Goal: Find contact information: Obtain details needed to contact an individual or organization

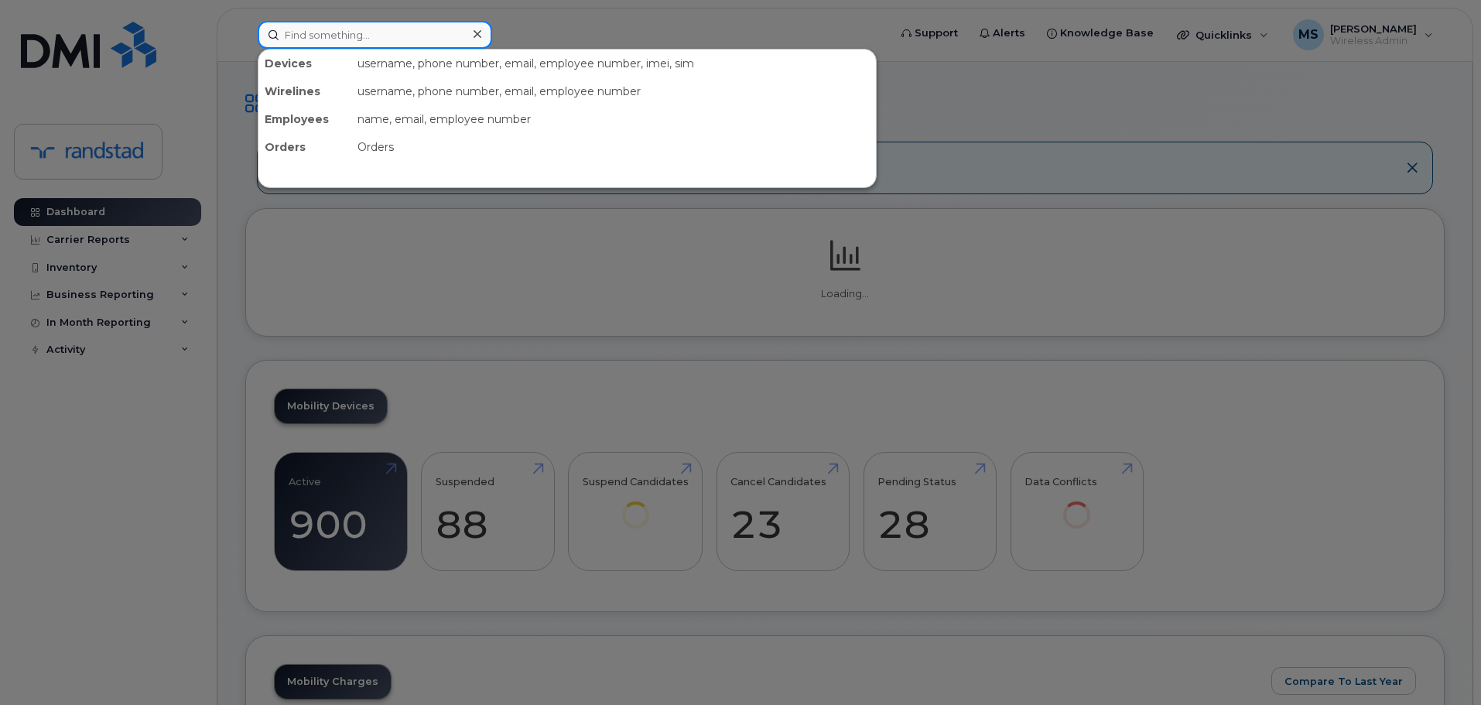
click at [417, 46] on input at bounding box center [375, 35] width 235 height 28
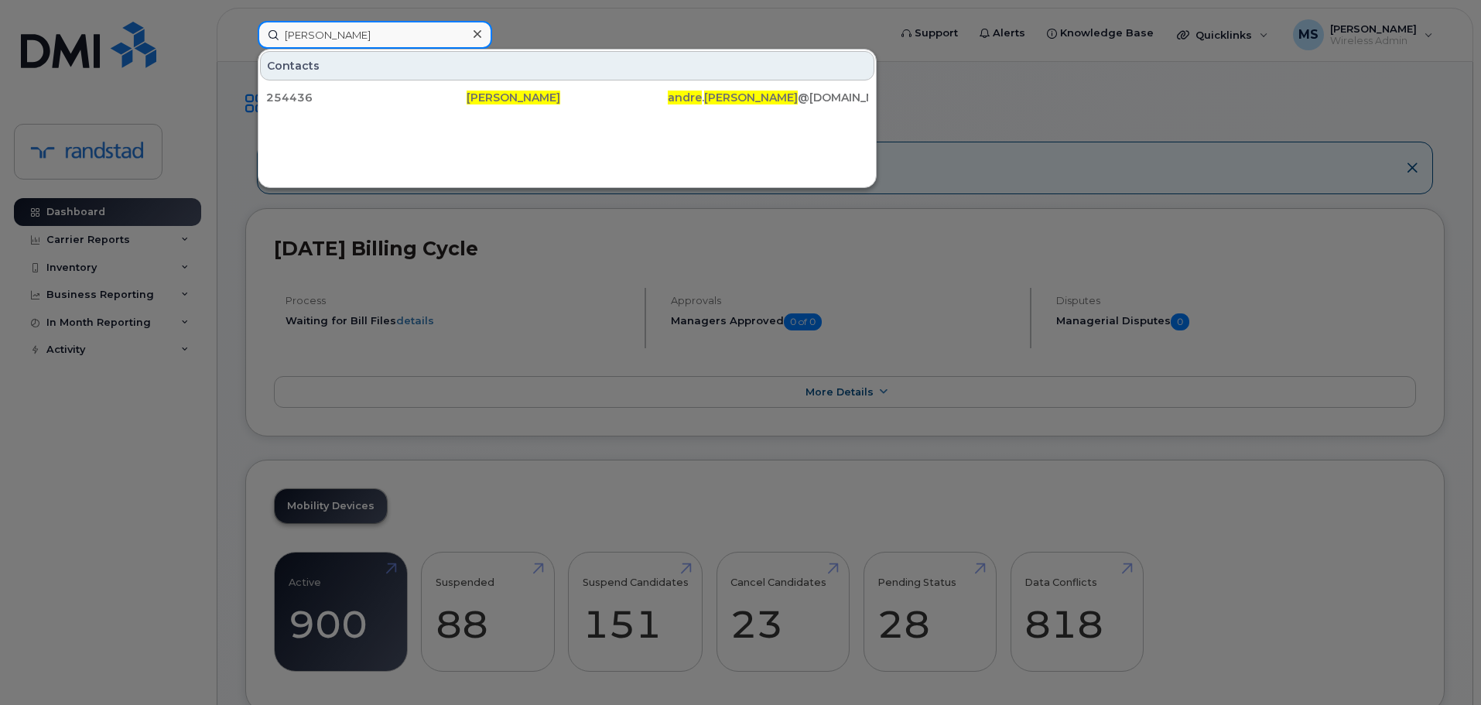
drag, startPoint x: 417, startPoint y: 46, endPoint x: 257, endPoint y: 39, distance: 160.4
click at [257, 39] on div "andre perron Contacts 254436 Andre Perron andre . perron @randstad.ca" at bounding box center [567, 35] width 645 height 28
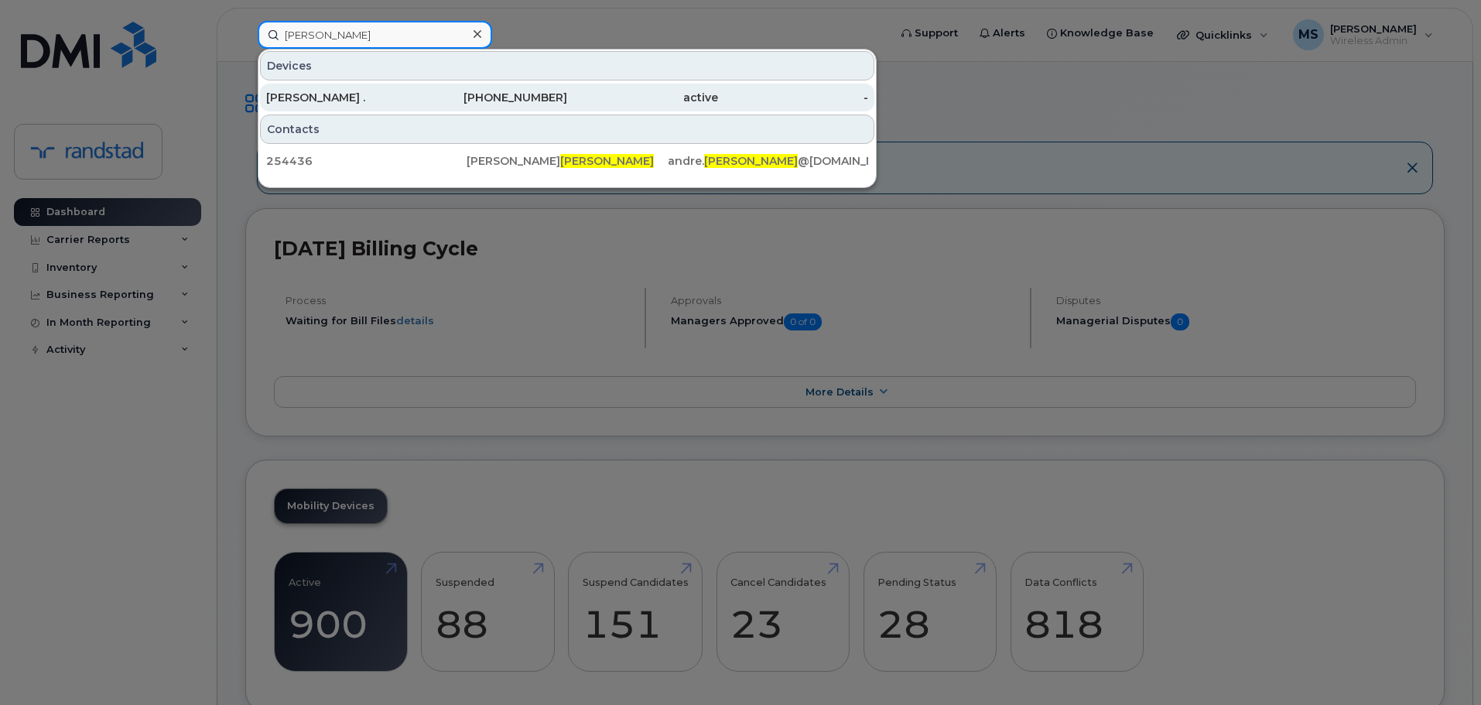
type input "perron"
click at [566, 96] on div "514-961-2797" at bounding box center [492, 97] width 151 height 15
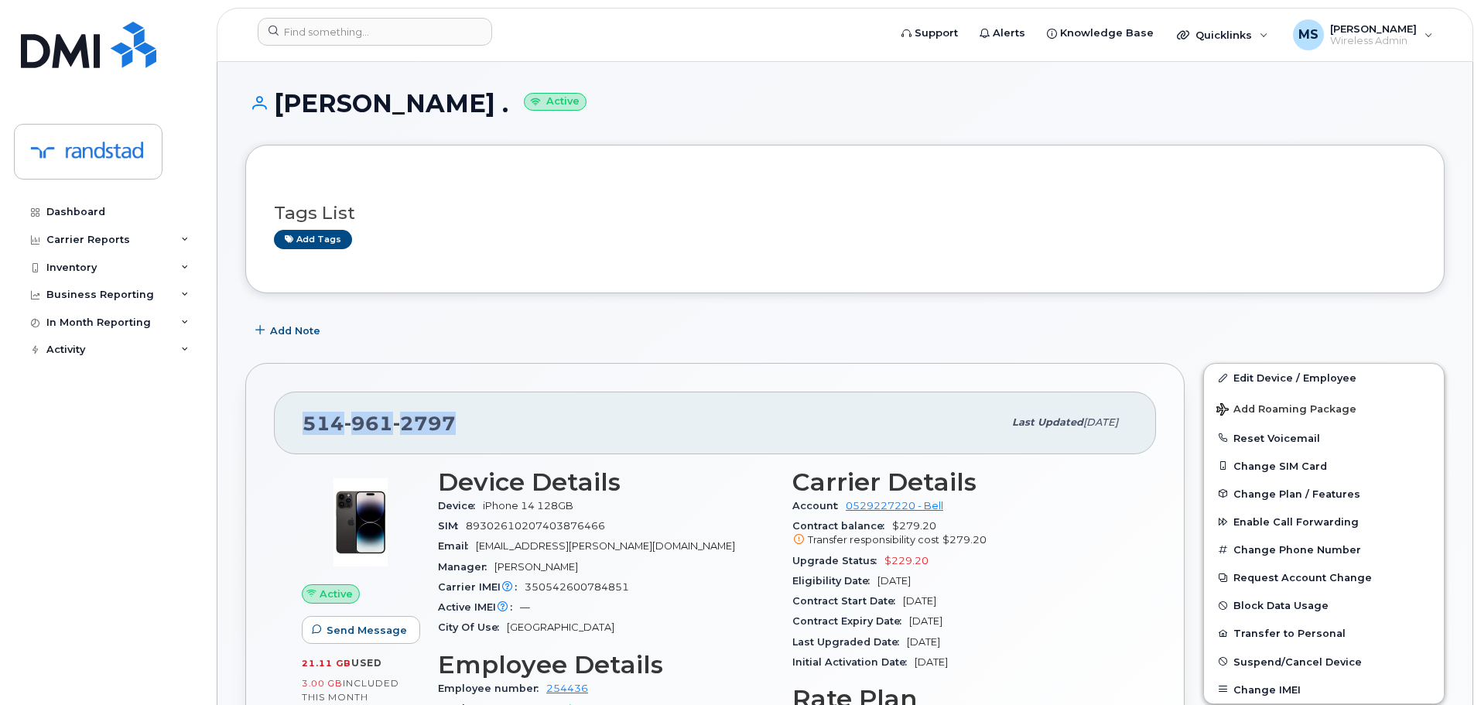
drag, startPoint x: 485, startPoint y: 418, endPoint x: 286, endPoint y: 433, distance: 200.2
click at [286, 433] on div "514 961 2797 Last updated Jul 29, 2025" at bounding box center [715, 423] width 882 height 62
copy span "514 961 2797"
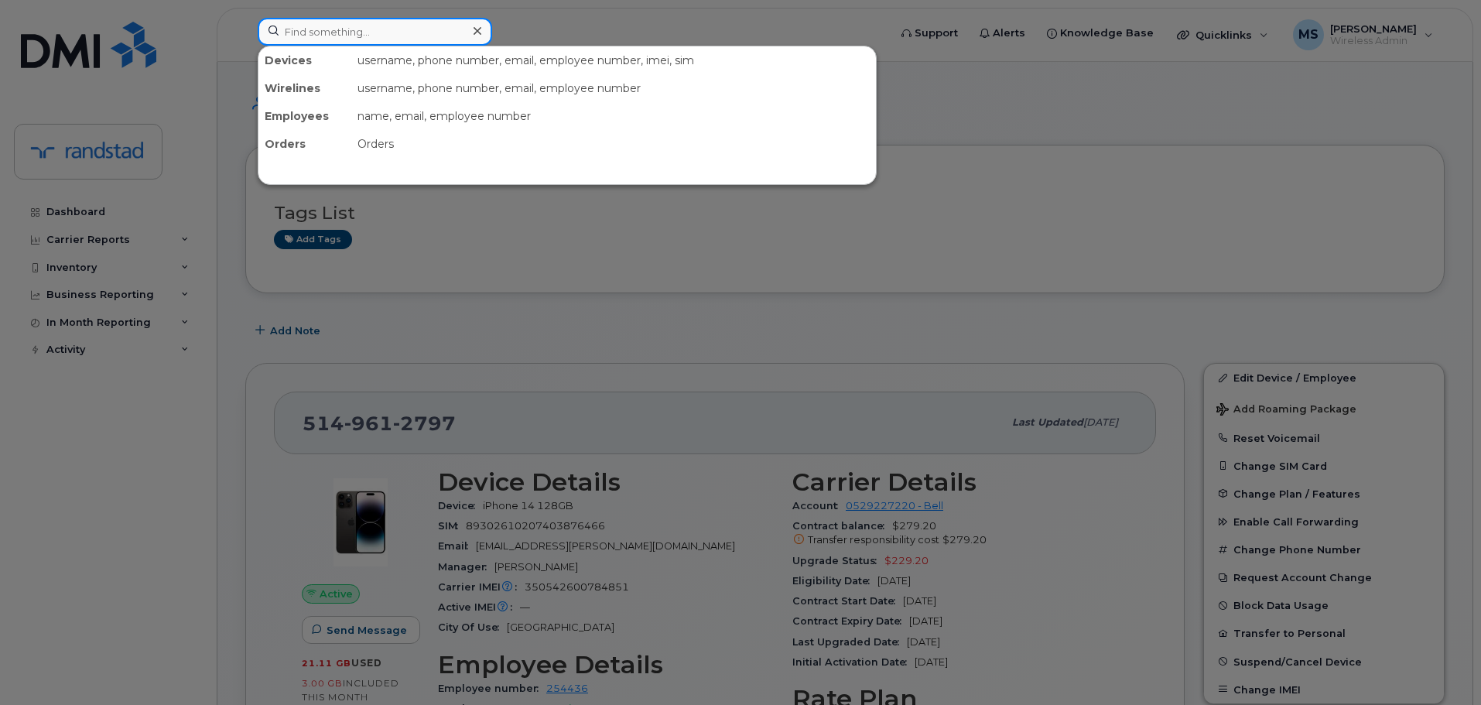
click at [426, 35] on input at bounding box center [375, 32] width 235 height 28
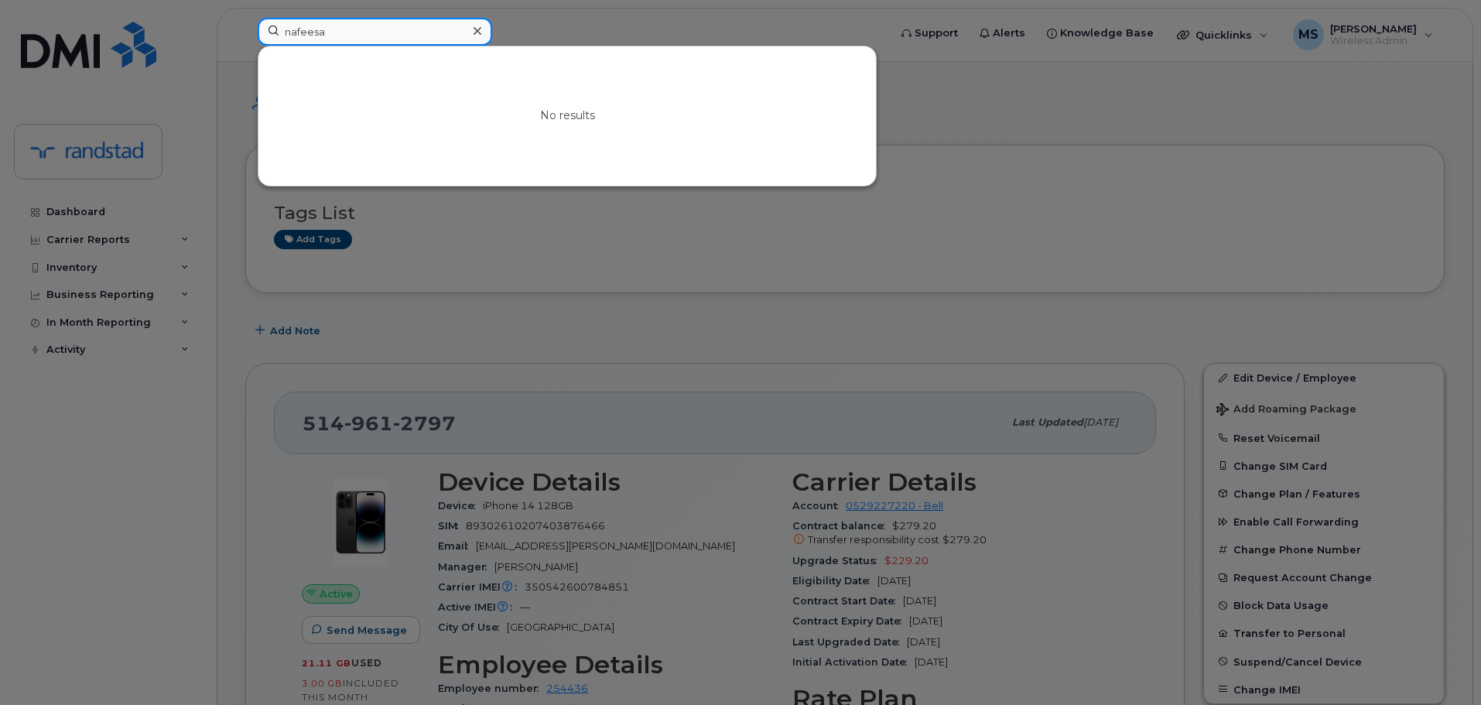
type input "nafeesa"
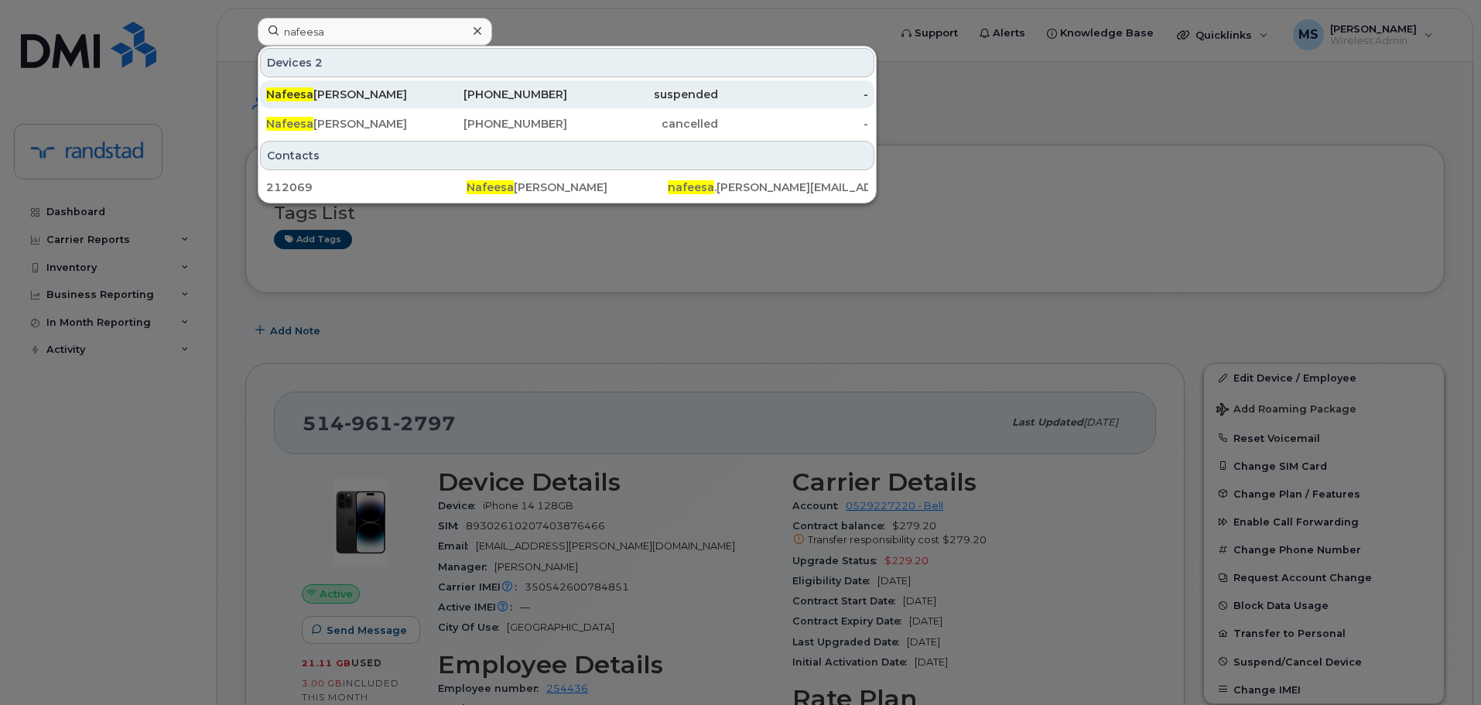
click at [388, 92] on div "Nafeesa Adamjee" at bounding box center [341, 94] width 151 height 15
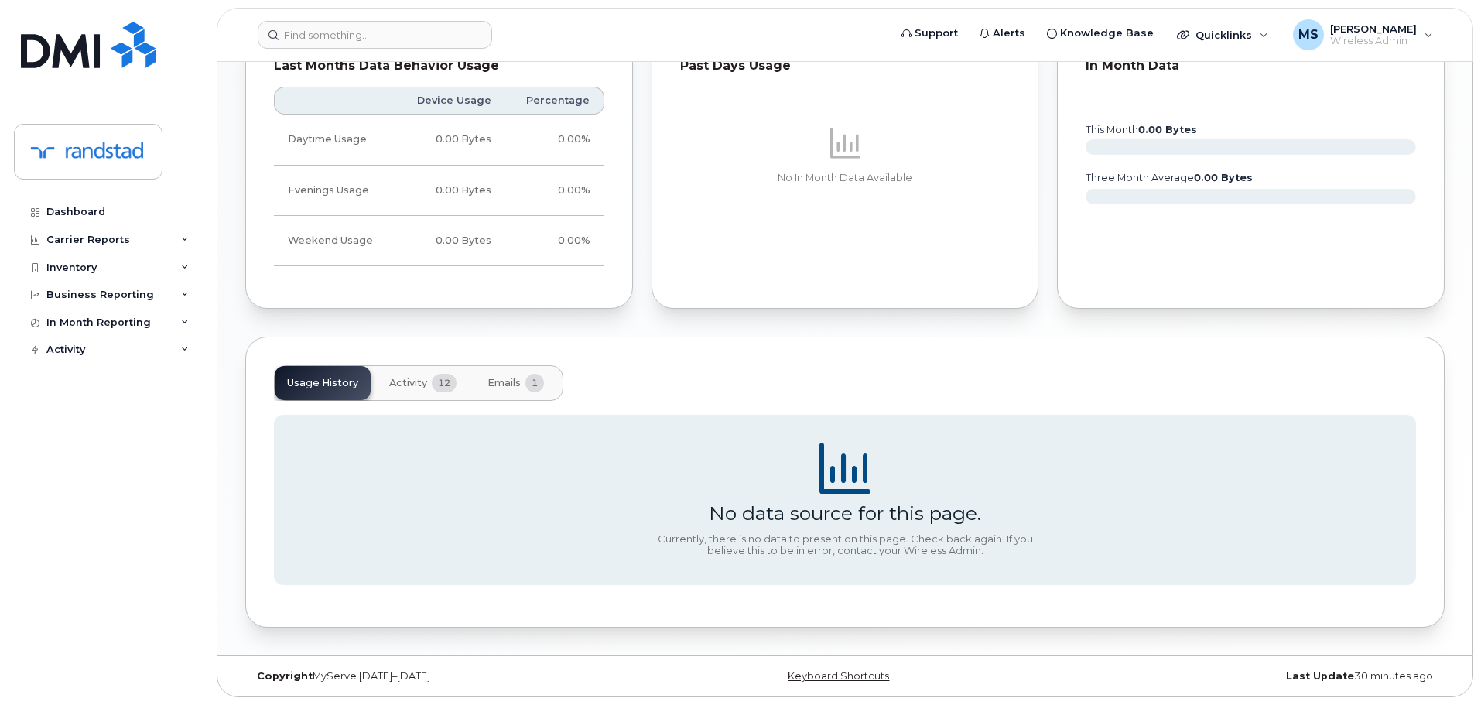
scroll to position [233, 0]
